Goal: Task Accomplishment & Management: Manage account settings

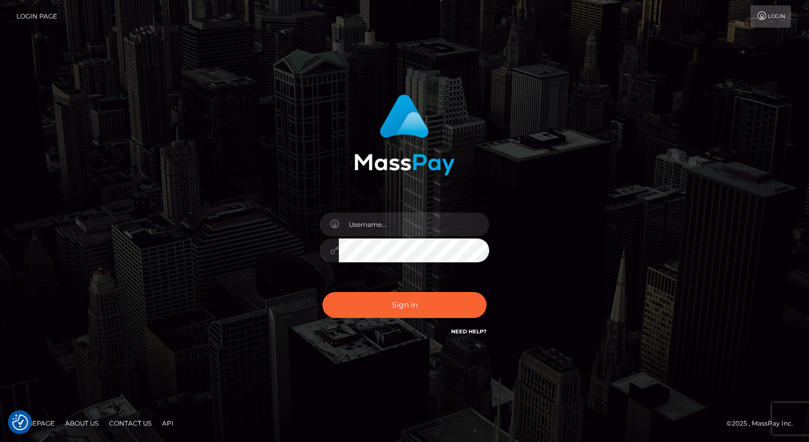
checkbox input "true"
click at [373, 224] on input "text" at bounding box center [414, 224] width 150 height 24
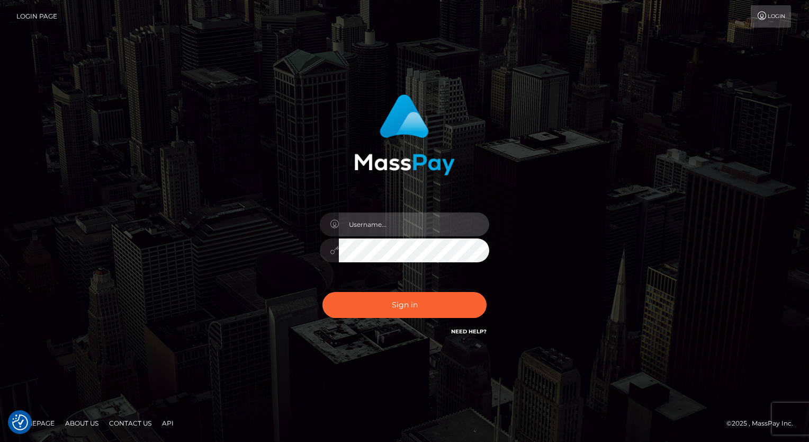
type input "Arlene.luminaryplay"
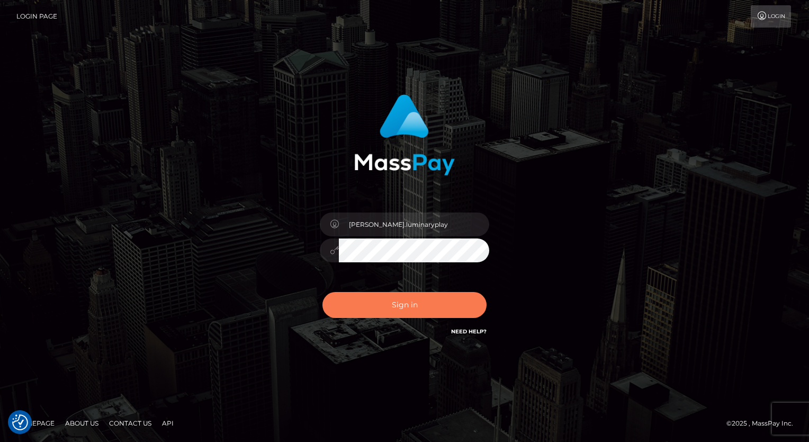
click at [395, 306] on button "Sign in" at bounding box center [404, 305] width 164 height 26
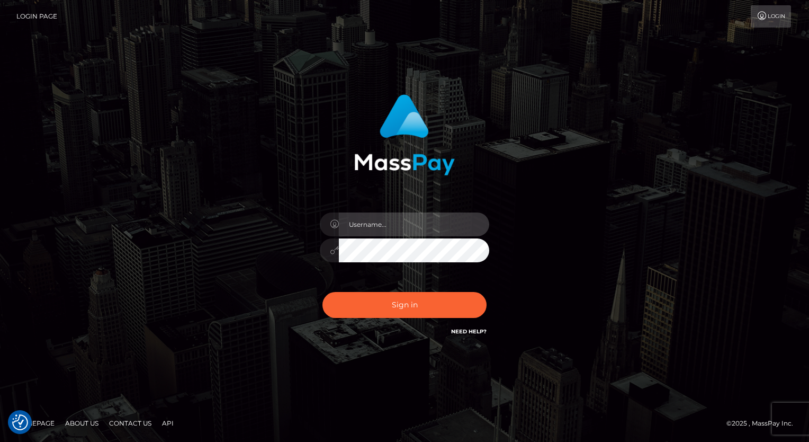
click at [408, 224] on input "text" at bounding box center [414, 224] width 150 height 24
type input "Arlene.luminaryplay"
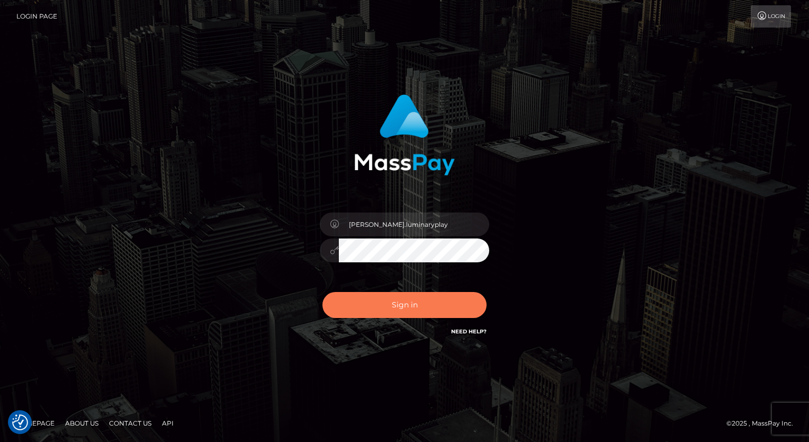
click at [424, 306] on button "Sign in" at bounding box center [404, 305] width 164 height 26
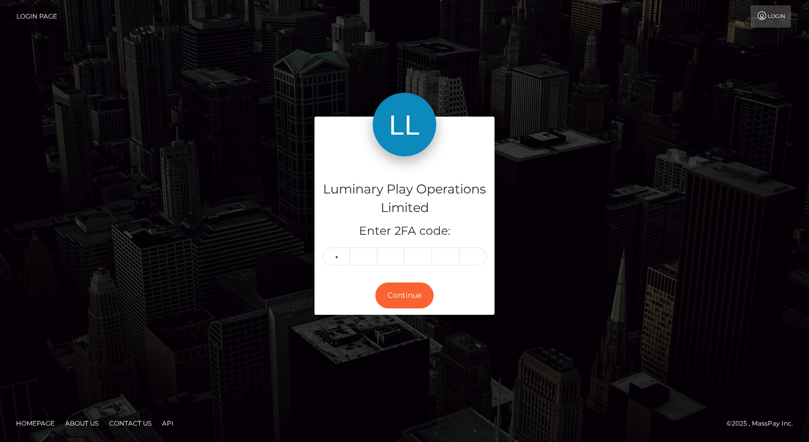
type input "4"
type input "2"
type input "3"
type input "4"
type input "0"
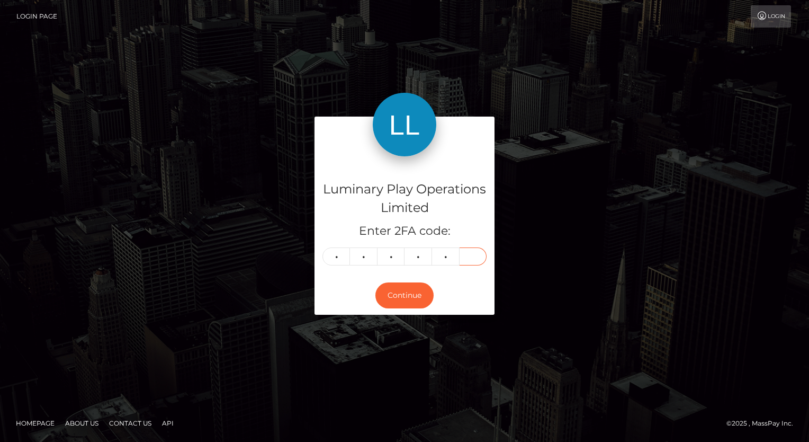
type input "3"
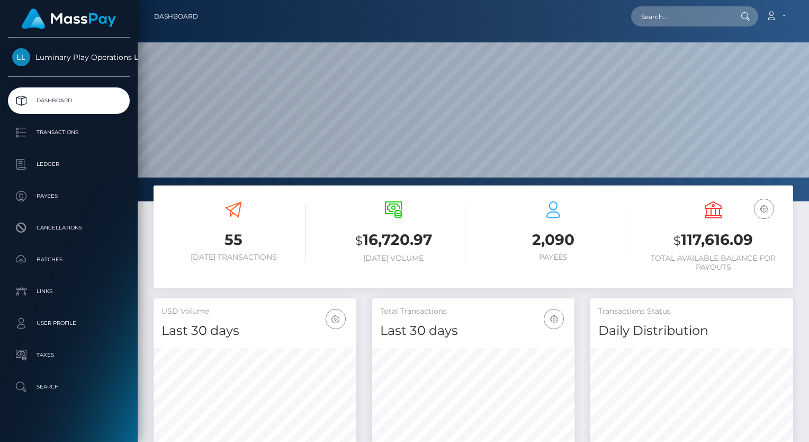
scroll to position [187, 203]
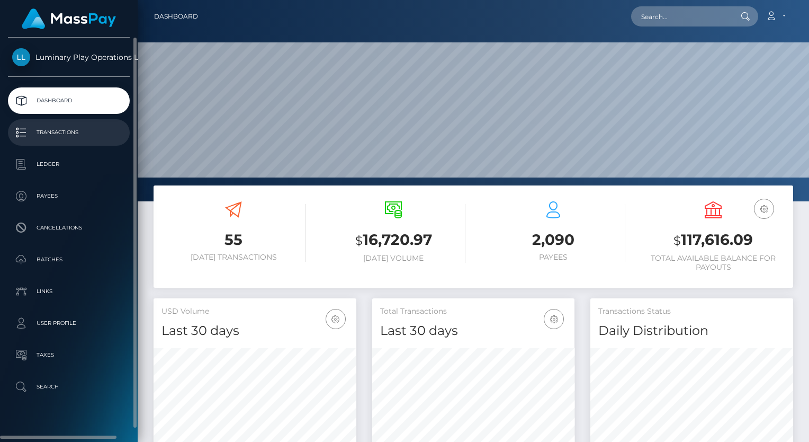
click at [59, 133] on p "Transactions" at bounding box center [68, 132] width 113 height 16
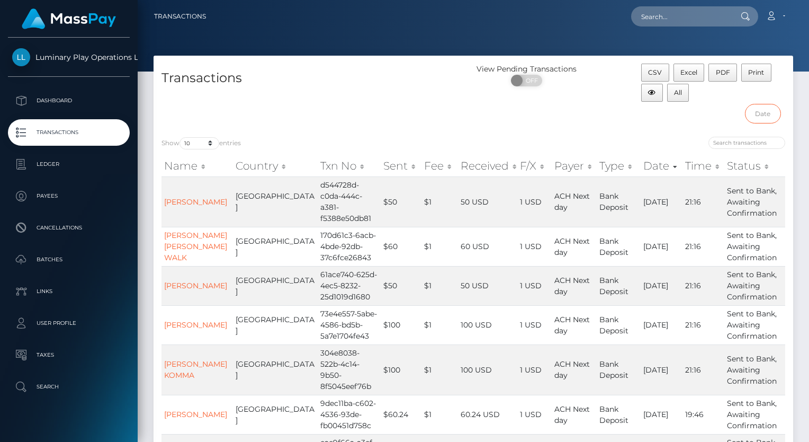
click at [767, 115] on input "text" at bounding box center [763, 114] width 36 height 20
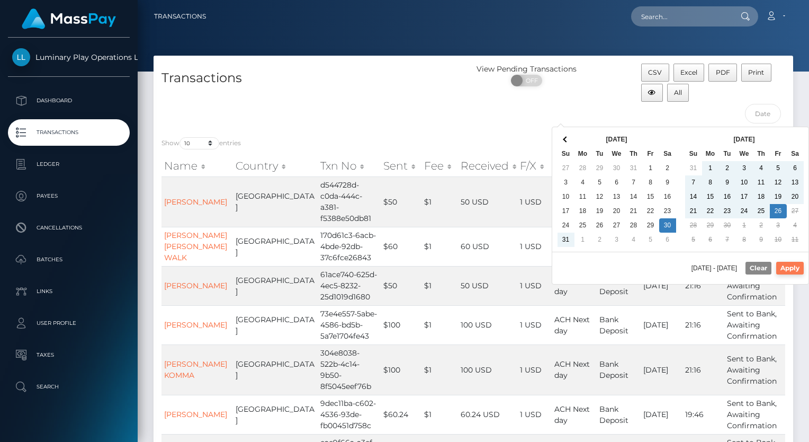
click at [793, 266] on button "Apply" at bounding box center [790, 268] width 28 height 13
type input "08/30/2025 - 09/26/2025"
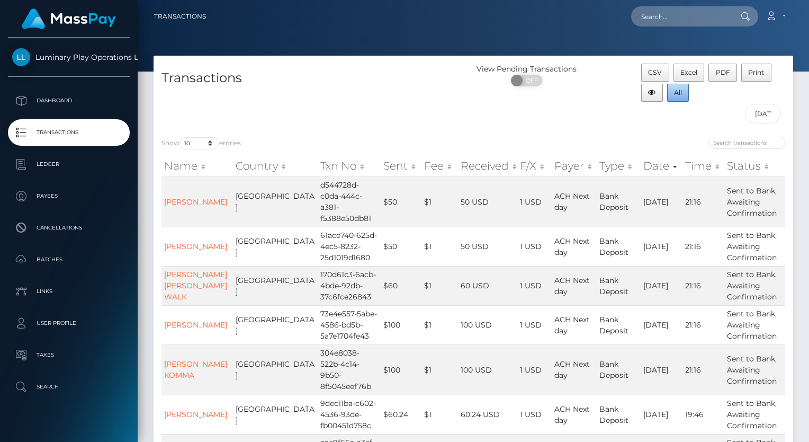
click at [680, 92] on span "All" at bounding box center [678, 92] width 8 height 8
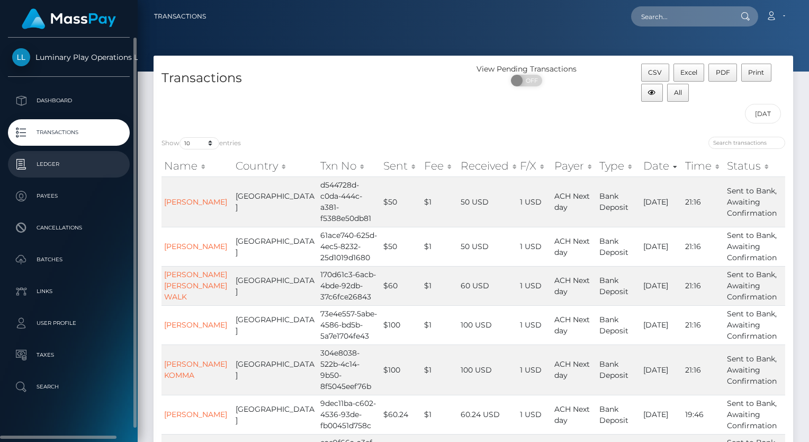
click at [59, 162] on p "Ledger" at bounding box center [68, 164] width 113 height 16
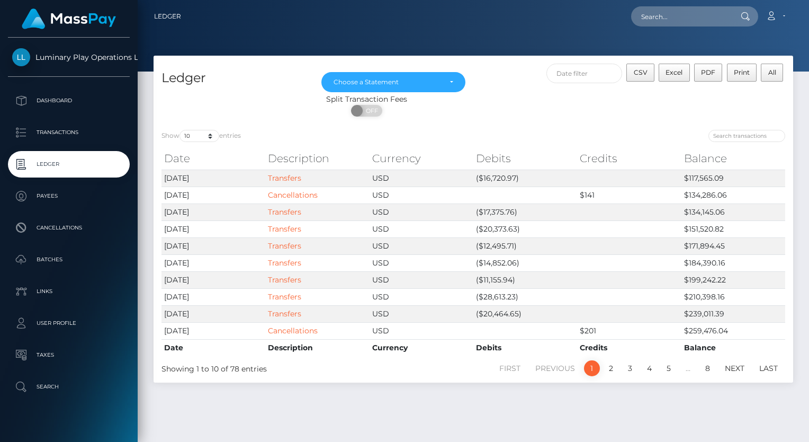
click at [775, 96] on div "Split Transaction Fees ON OFF" at bounding box center [474, 108] width 640 height 28
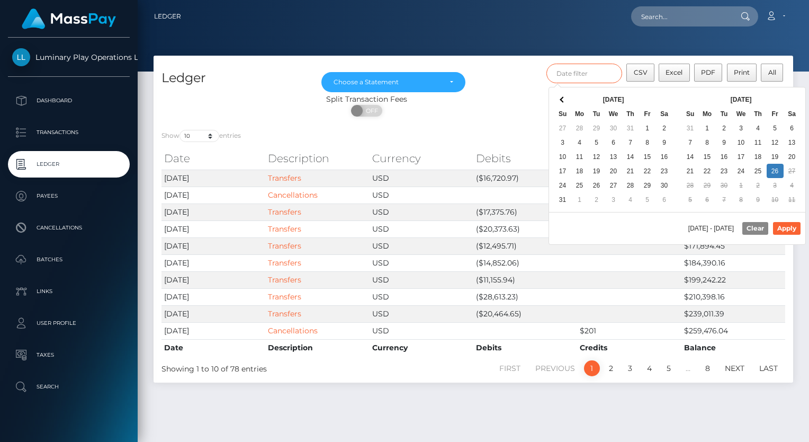
click at [584, 77] on input "text" at bounding box center [584, 74] width 76 height 20
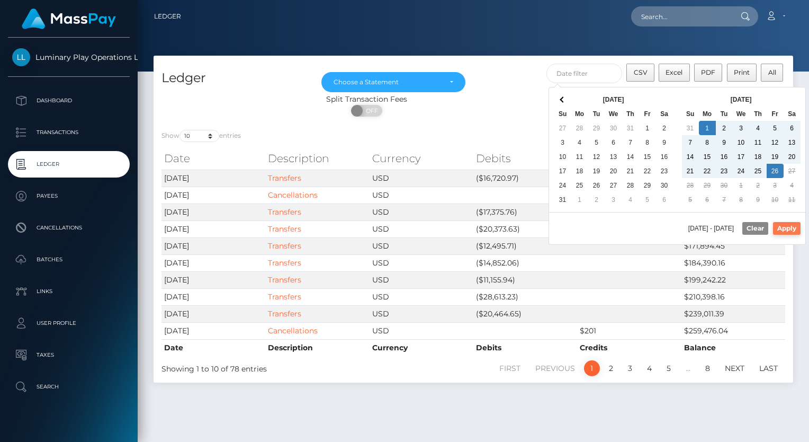
click at [792, 229] on button "Apply" at bounding box center [787, 228] width 28 height 13
type input "[DATE] - [DATE]"
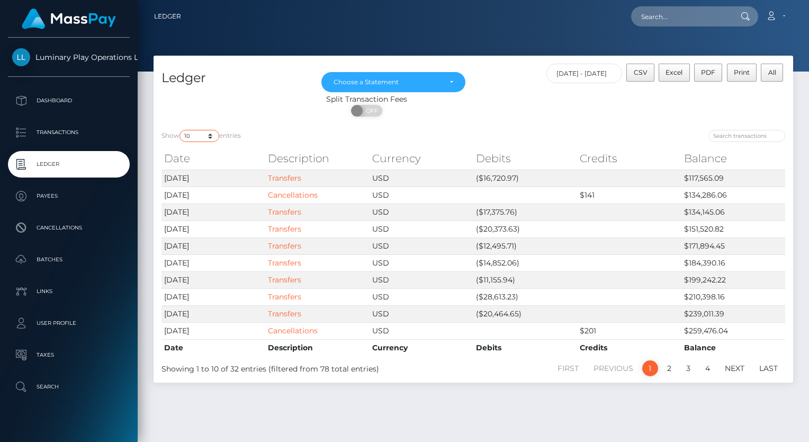
click at [197, 139] on select "10 25 50 100 250" at bounding box center [199, 136] width 40 height 12
select select "100"
click at [181, 130] on select "10 25 50 100 250" at bounding box center [199, 136] width 40 height 12
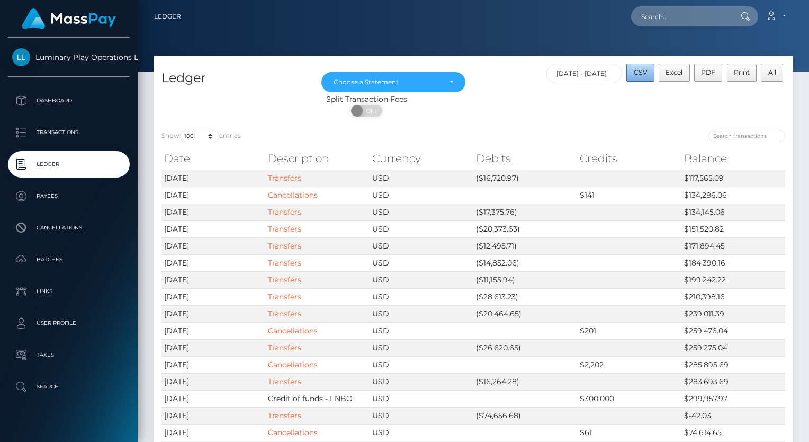
click at [646, 71] on span "CSV" at bounding box center [641, 72] width 14 height 8
click at [446, 76] on div "Choose a Statement" at bounding box center [393, 82] width 144 height 20
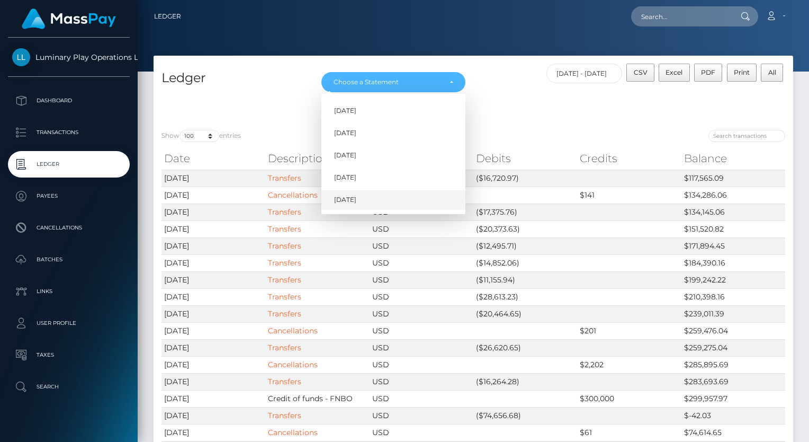
click at [375, 194] on link "Sep 2025" at bounding box center [393, 200] width 144 height 20
select select "Sep 2025"
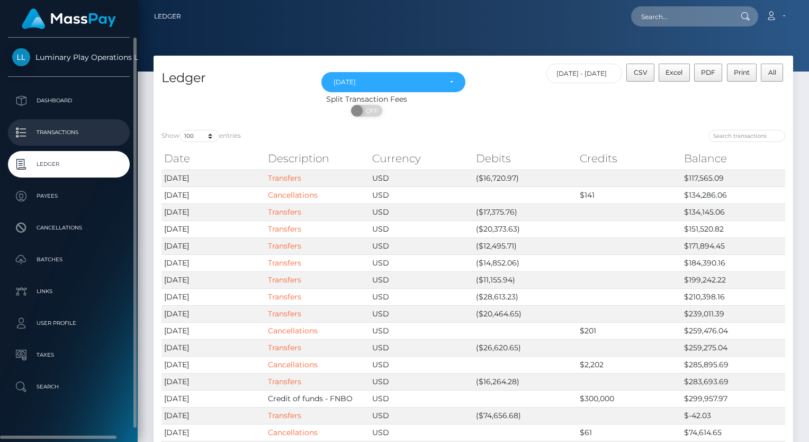
click at [64, 137] on p "Transactions" at bounding box center [68, 132] width 113 height 16
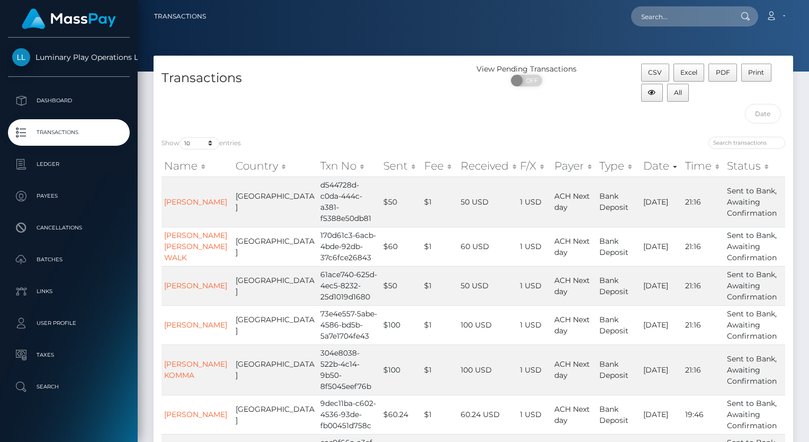
click at [368, 122] on div "Transactions" at bounding box center [314, 96] width 320 height 65
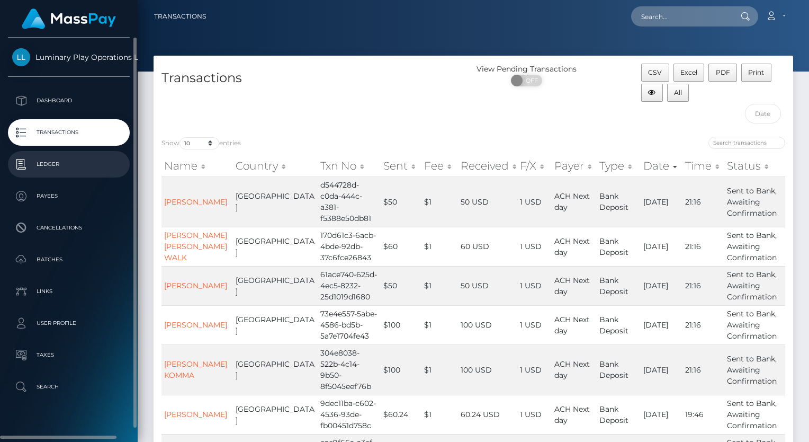
click at [41, 168] on p "Ledger" at bounding box center [68, 164] width 113 height 16
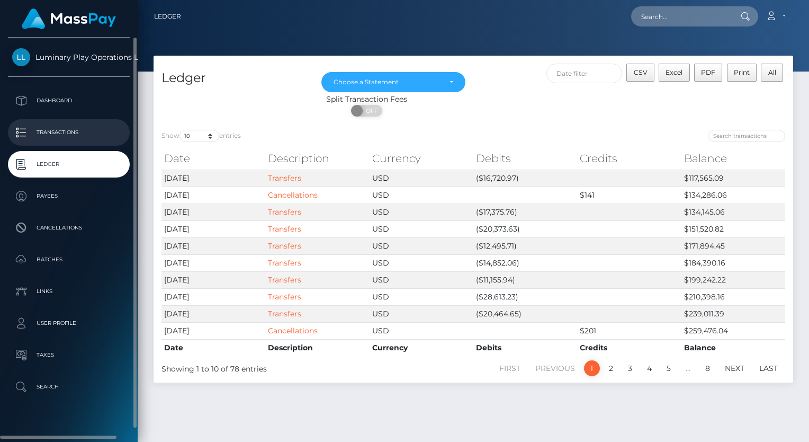
click at [64, 134] on p "Transactions" at bounding box center [68, 132] width 113 height 16
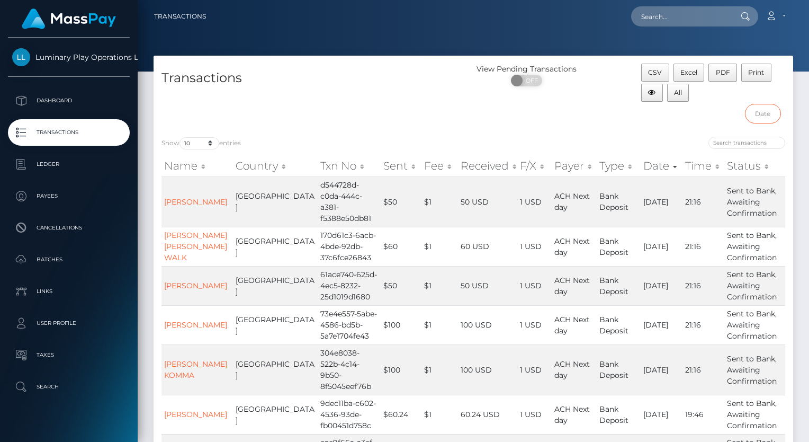
click at [765, 116] on input "text" at bounding box center [763, 114] width 36 height 20
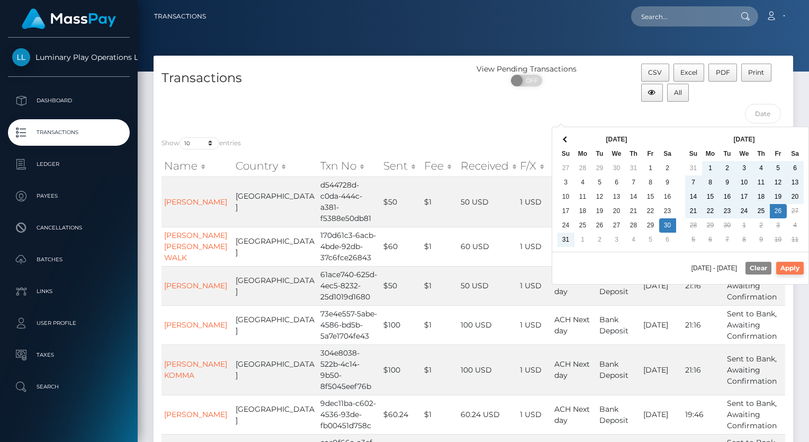
click at [794, 269] on button "Apply" at bounding box center [790, 268] width 28 height 13
type input "[DATE] - [DATE]"
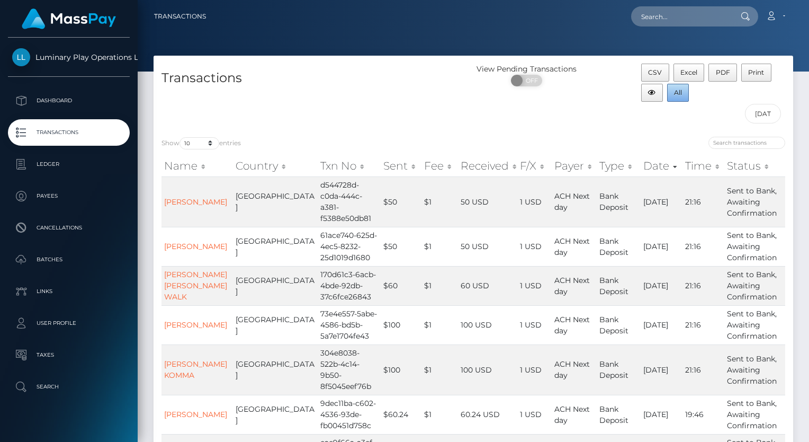
click at [680, 93] on span "All" at bounding box center [678, 92] width 8 height 8
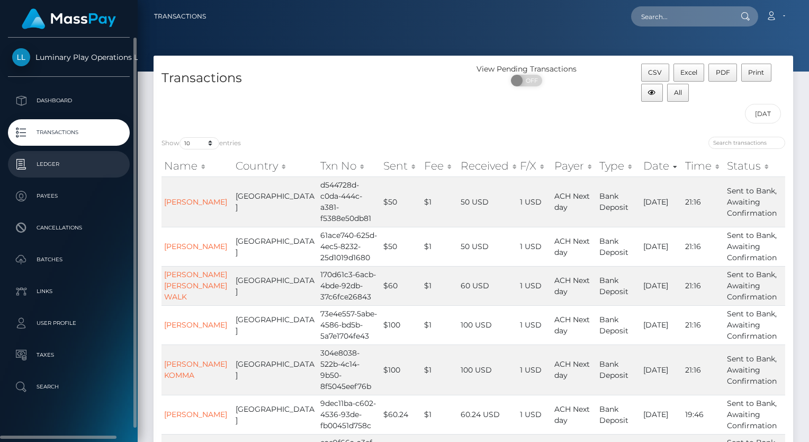
click at [51, 164] on p "Ledger" at bounding box center [68, 164] width 113 height 16
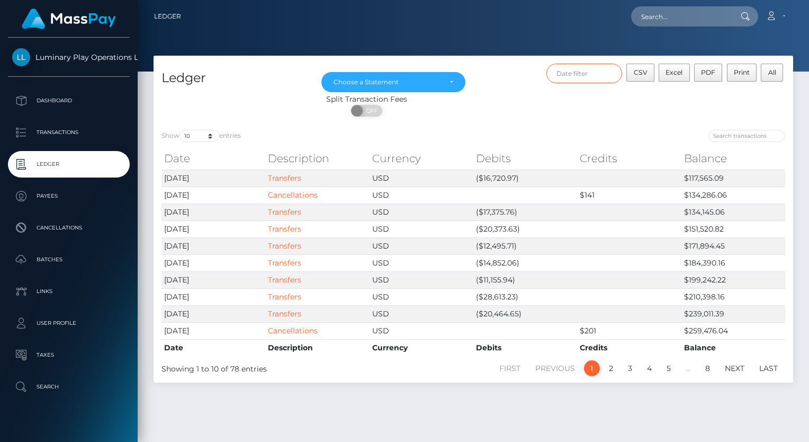
click at [580, 73] on input "text" at bounding box center [584, 74] width 76 height 20
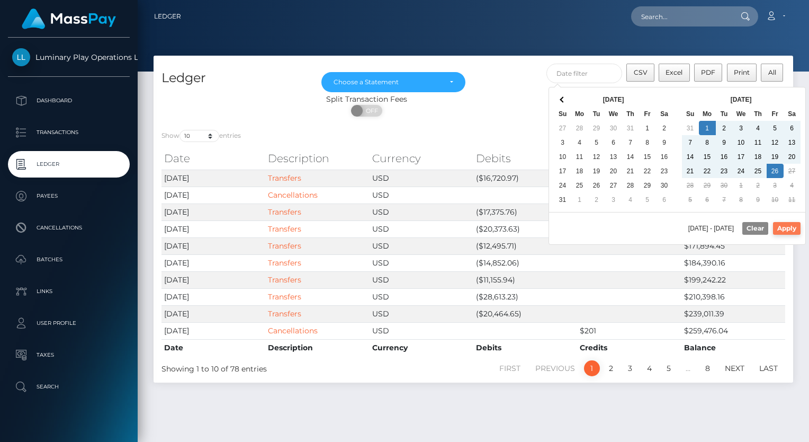
click at [795, 228] on button "Apply" at bounding box center [787, 228] width 28 height 13
type input "09/01/2025 - 09/26/2025"
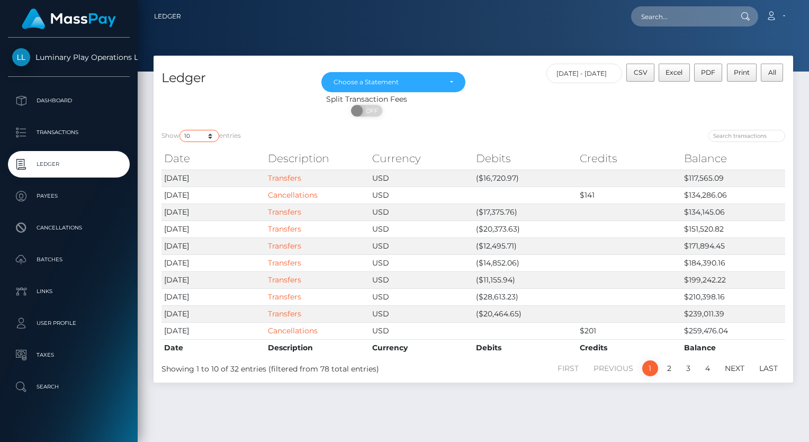
click at [203, 138] on select "10 25 50 100 250" at bounding box center [199, 136] width 40 height 12
select select "100"
click at [181, 130] on select "10 25 50 100 250" at bounding box center [199, 136] width 40 height 12
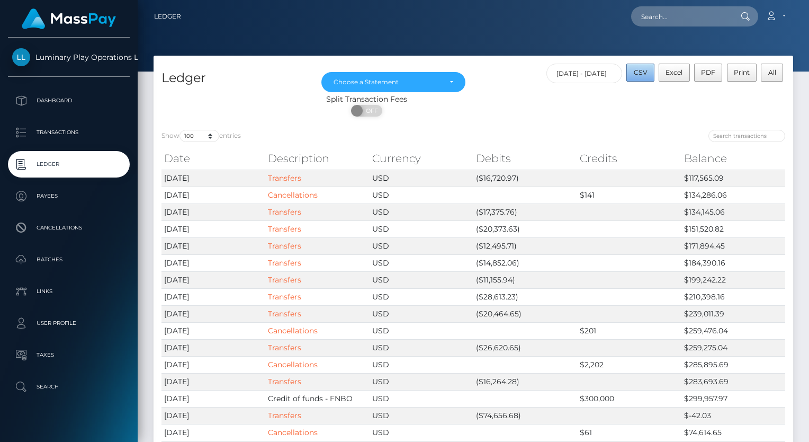
click at [642, 71] on span "CSV" at bounding box center [641, 72] width 14 height 8
click at [449, 81] on div "Choose a Statement" at bounding box center [394, 82] width 120 height 8
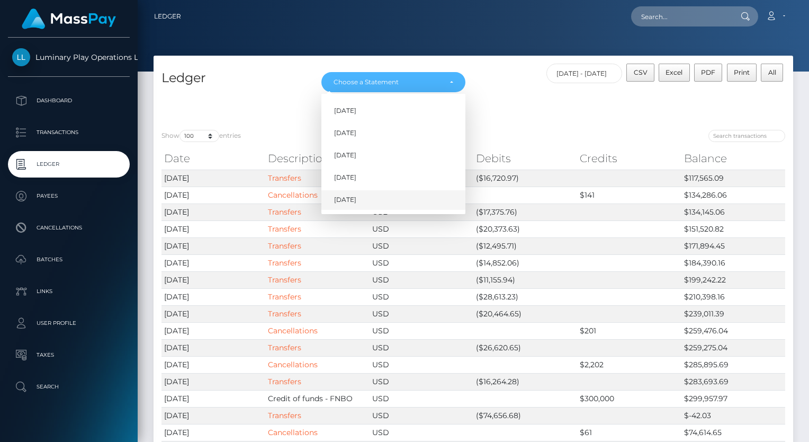
click at [356, 200] on span "Sep 2025" at bounding box center [345, 200] width 22 height 10
select select "Sep 2025"
